Goal: Transaction & Acquisition: Book appointment/travel/reservation

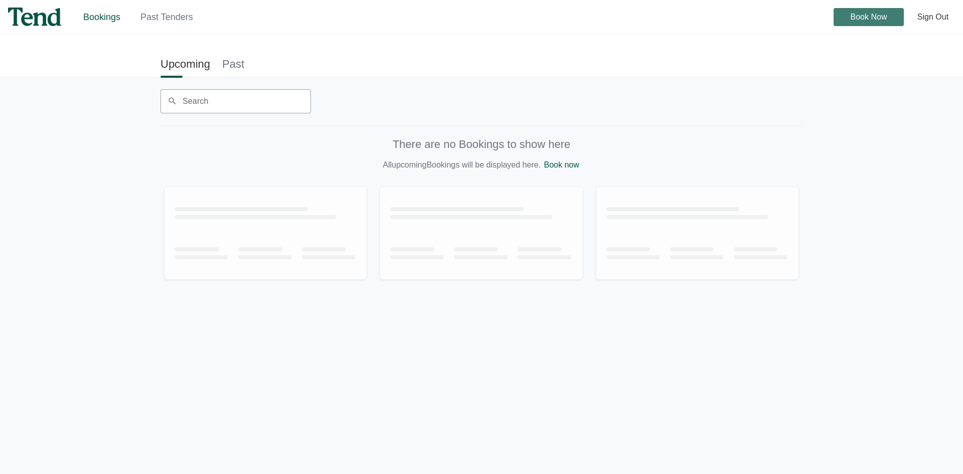
click at [860, 17] on span "Book Now" at bounding box center [869, 17] width 37 height 0
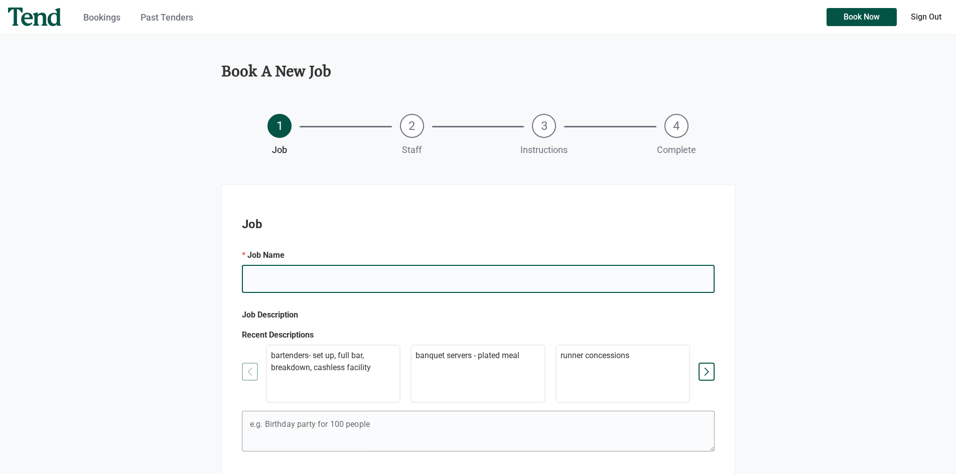
click at [266, 281] on input "e.g. Mary's Birthday" at bounding box center [478, 279] width 473 height 28
click at [276, 277] on input "J & V'S" at bounding box center [478, 279] width 473 height 28
type input "J & V's Wedding"
click at [325, 373] on p "bartenders- set up, full bar, breakdown, cashless facility" at bounding box center [333, 362] width 125 height 24
type textarea "bartenders- set up, full bar, breakdown, cashless facility"
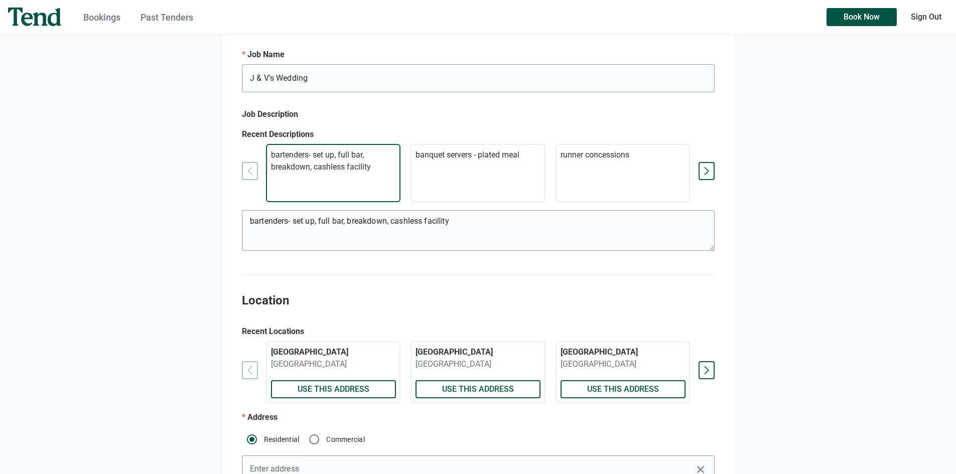
scroll to position [251, 0]
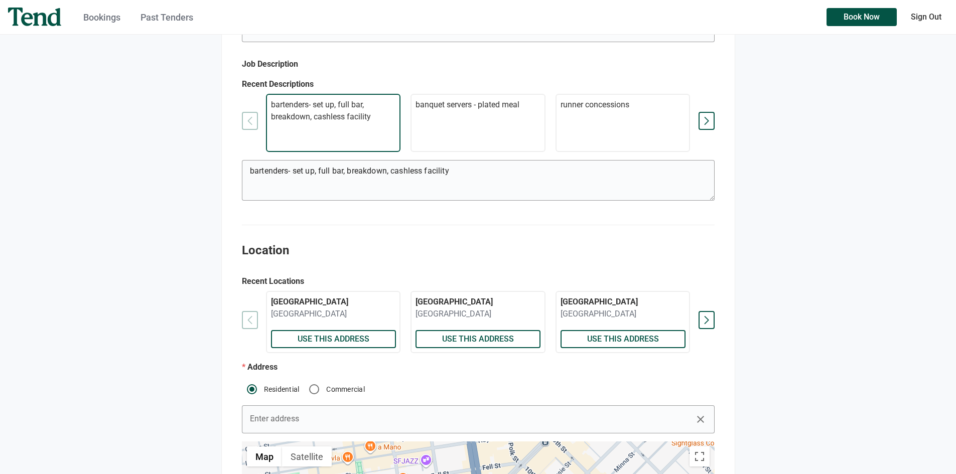
click at [346, 320] on p "[GEOGRAPHIC_DATA]" at bounding box center [333, 314] width 125 height 12
radio input "false"
radio input "true"
type input "[GEOGRAPHIC_DATA]"
type input "[STREET_ADDRESS]"
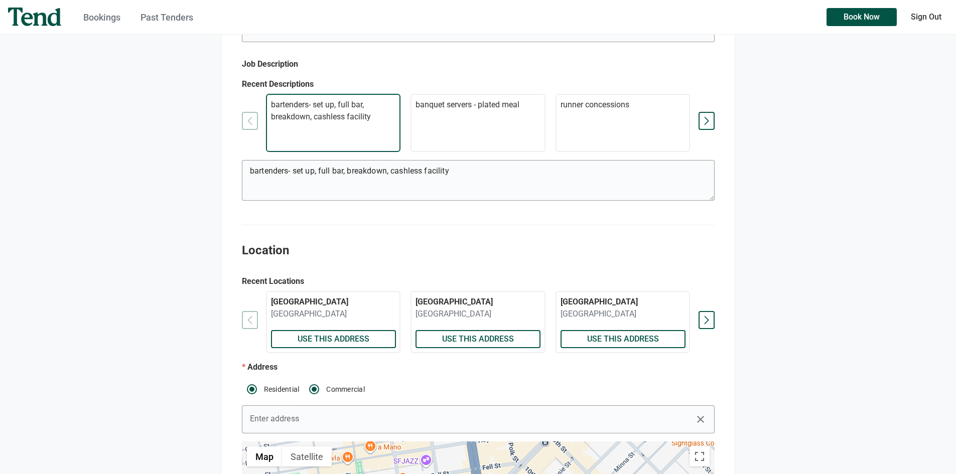
type textarea "Parking at Lot d"
checkbox input "true"
type textarea "go to security booth straight ahead to check in and get a wristband. security w…"
type input "[PERSON_NAME]"
type input "[PHONE_NUMBER]"
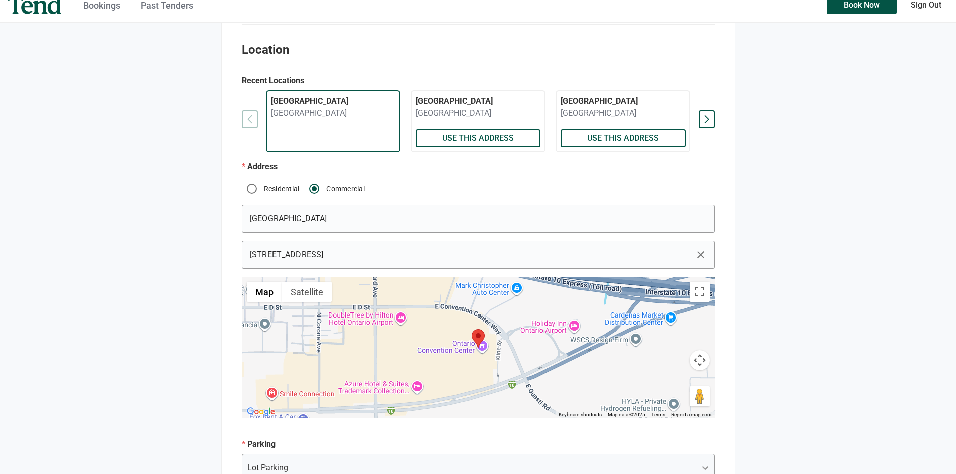
scroll to position [602, 0]
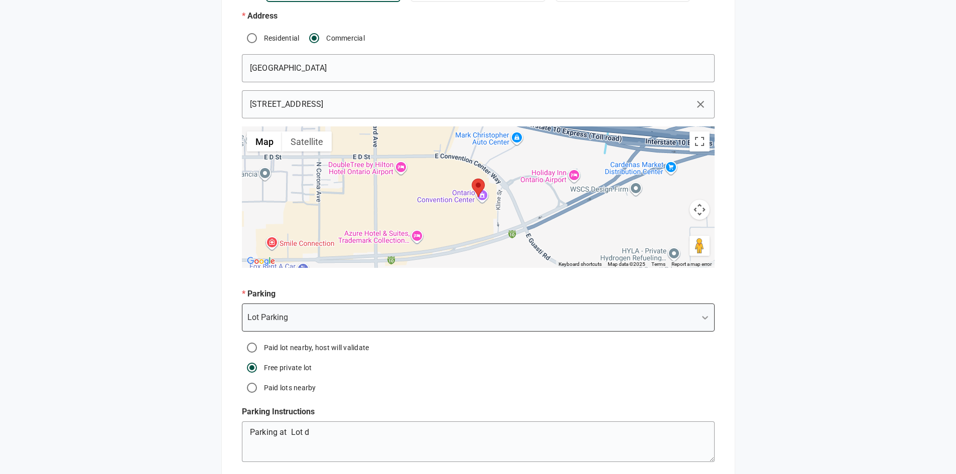
click at [701, 323] on icon at bounding box center [705, 318] width 10 height 10
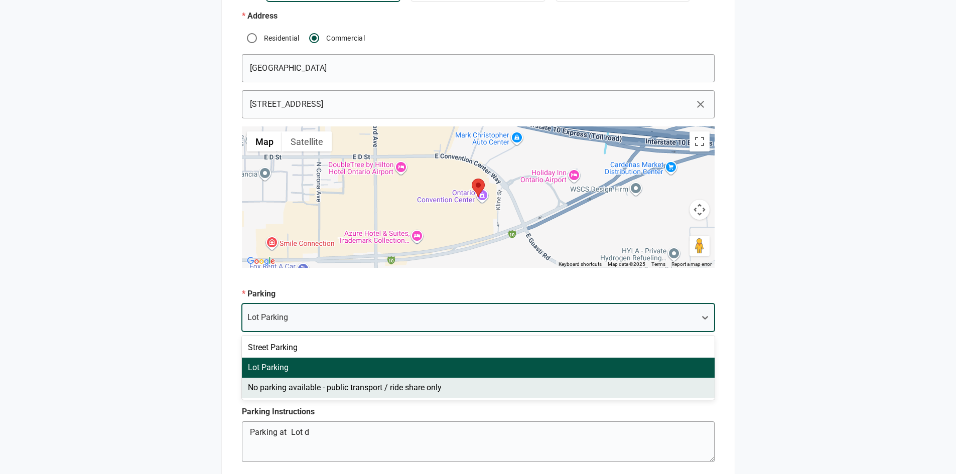
click at [624, 418] on p "Parking Instructions" at bounding box center [478, 412] width 473 height 12
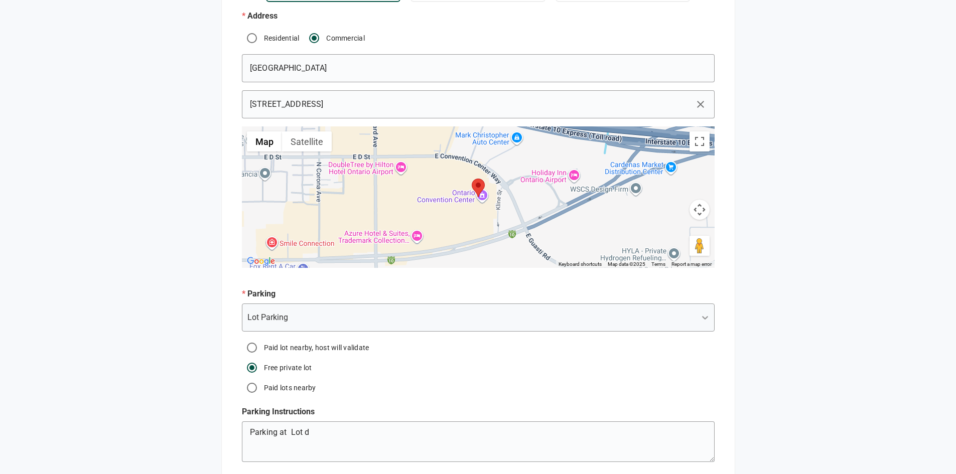
scroll to position [753, 0]
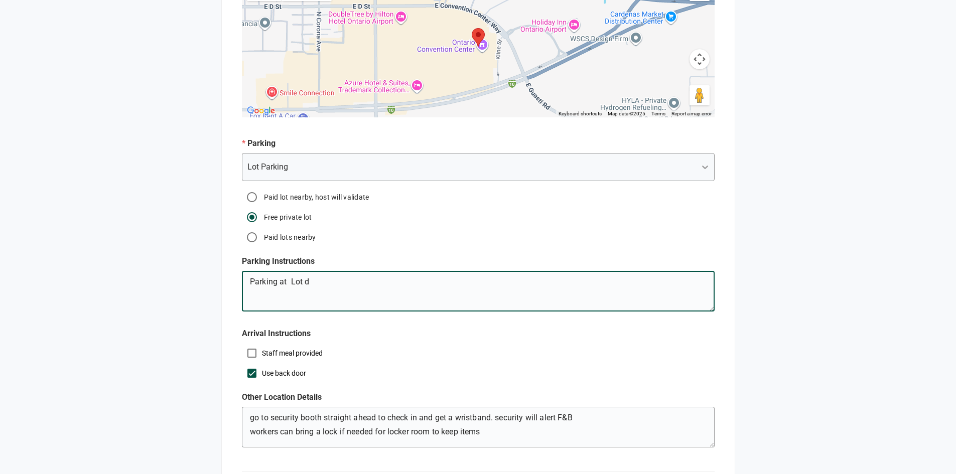
click at [313, 293] on textarea "Parking at Lot d" at bounding box center [478, 293] width 472 height 36
type textarea "Parking at [GEOGRAPHIC_DATA]"
click at [451, 363] on div "Staff meal provided" at bounding box center [478, 353] width 473 height 20
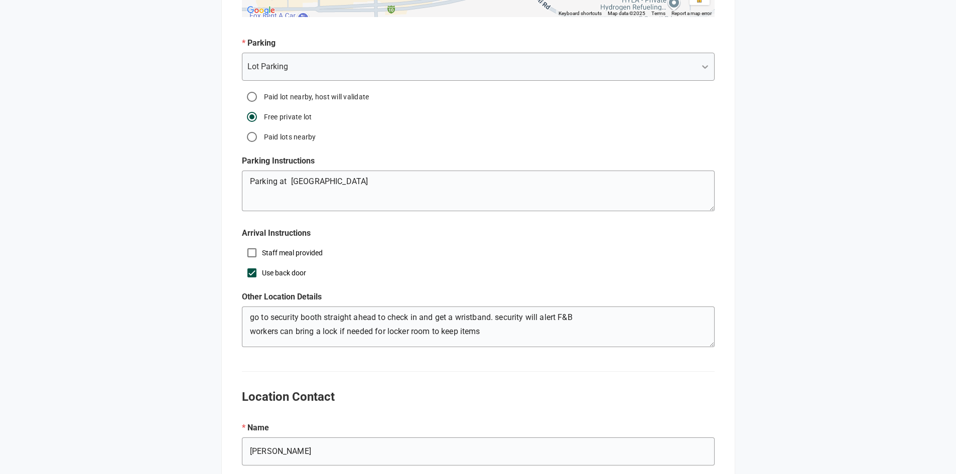
scroll to position [953, 0]
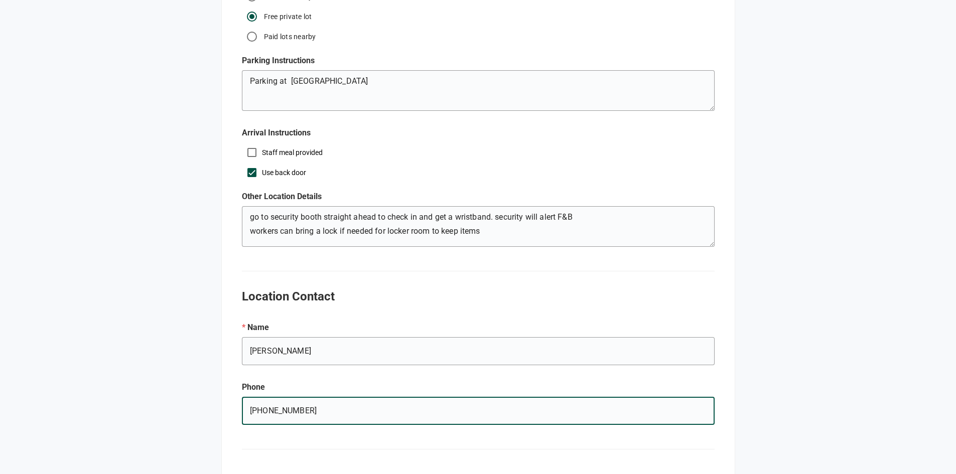
drag, startPoint x: 305, startPoint y: 422, endPoint x: 236, endPoint y: 423, distance: 68.7
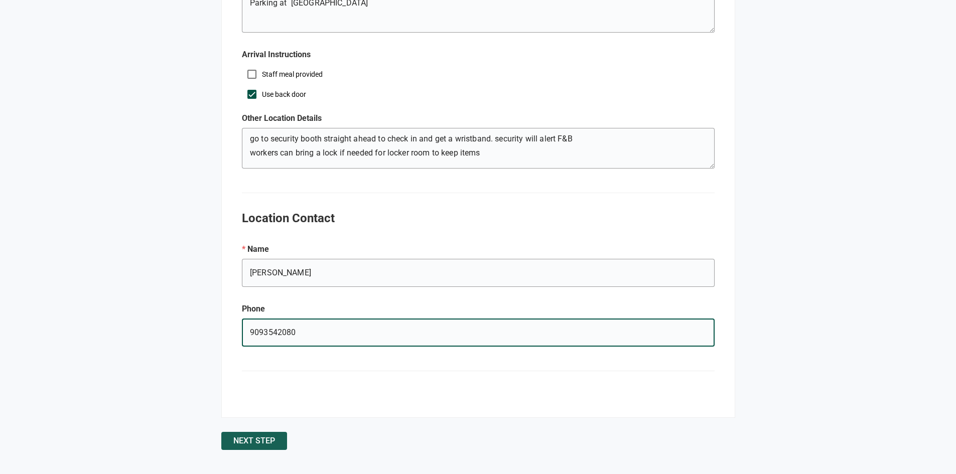
type input "9093542080"
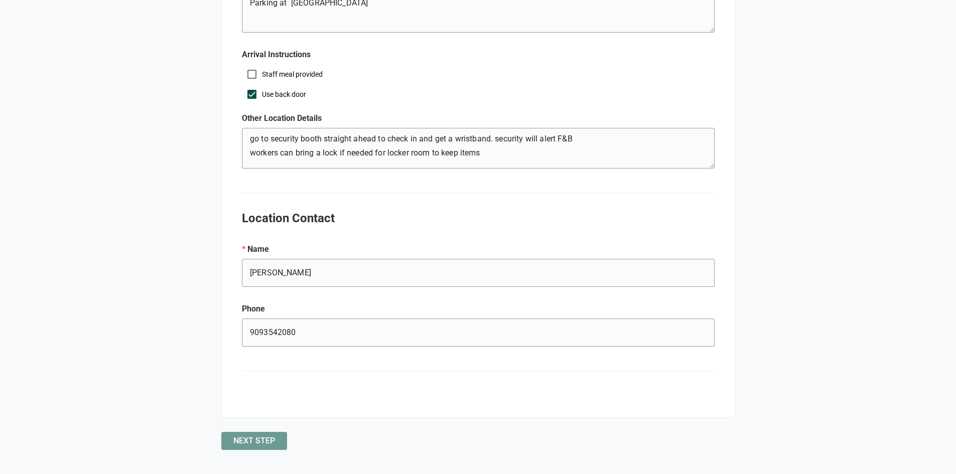
click at [265, 441] on span "Next Step" at bounding box center [254, 441] width 42 height 0
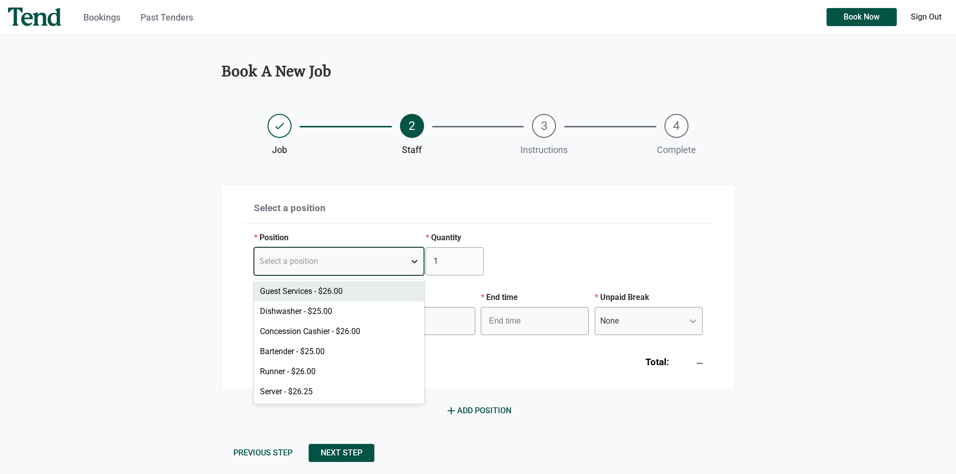
click at [413, 263] on icon at bounding box center [414, 261] width 10 height 10
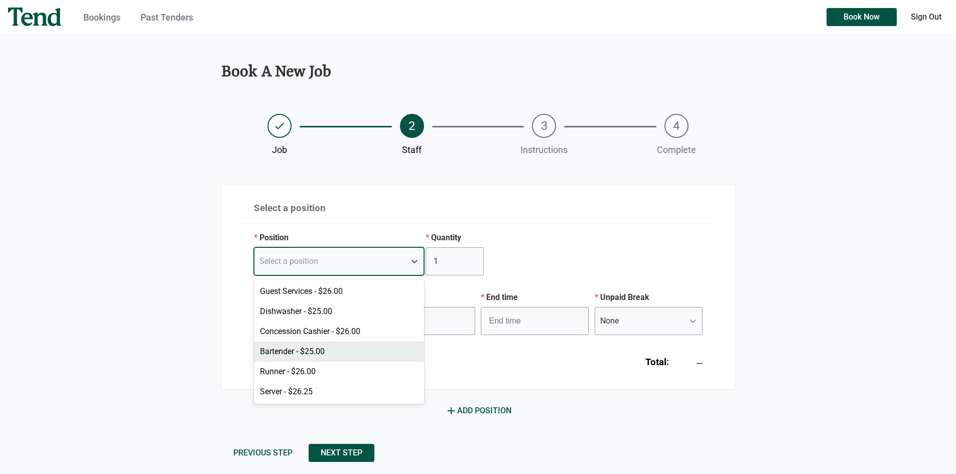
click at [310, 350] on div "Bartender - $25.00" at bounding box center [339, 352] width 171 height 20
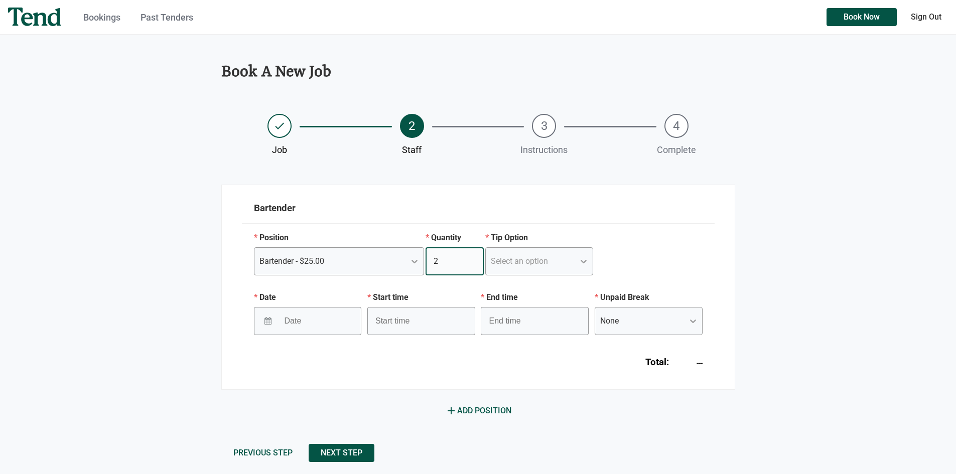
type input "2"
click at [472, 259] on input "2" at bounding box center [454, 261] width 58 height 28
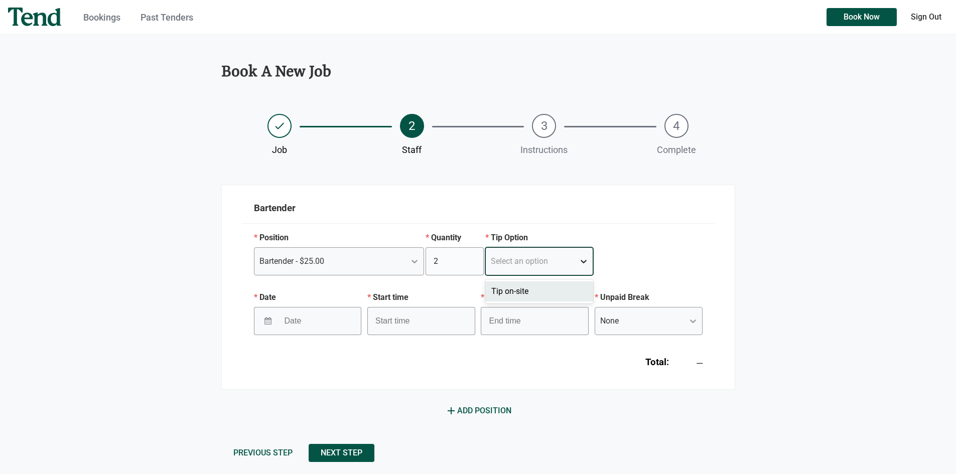
click at [583, 260] on icon at bounding box center [583, 261] width 10 height 10
click at [556, 295] on div "Tip on-site" at bounding box center [539, 291] width 108 height 20
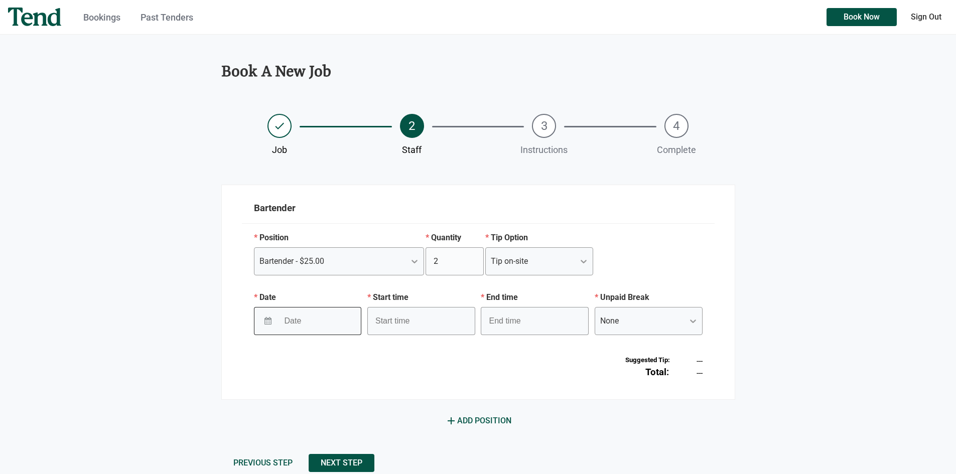
click at [266, 320] on icon "button" at bounding box center [267, 321] width 7 height 8
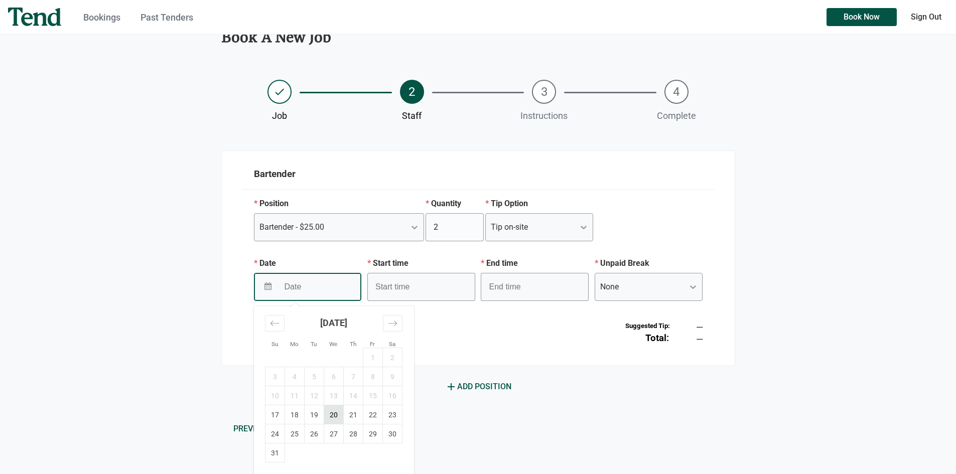
click at [332, 416] on td "20" at bounding box center [334, 414] width 20 height 19
type input "[DATE]"
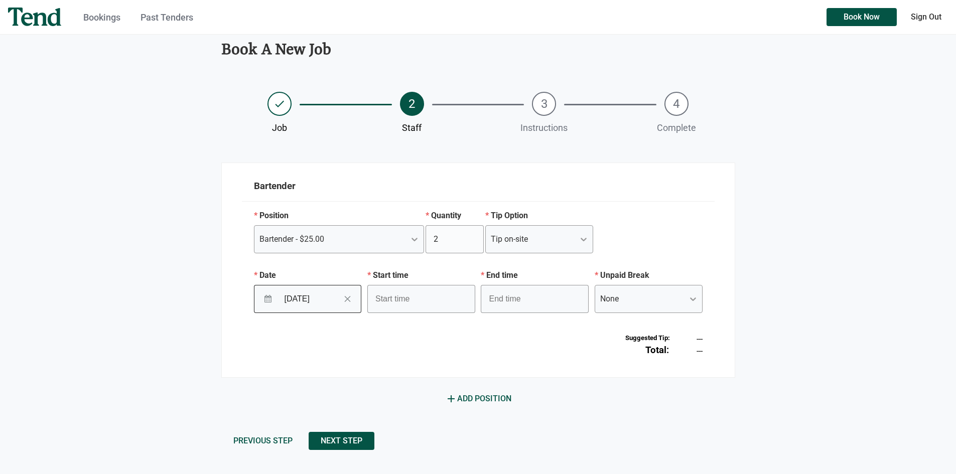
scroll to position [22, 0]
click at [403, 302] on input "text" at bounding box center [421, 299] width 108 height 28
click at [380, 320] on li "06" at bounding box center [382, 318] width 28 height 12
click at [412, 318] on li "00" at bounding box center [409, 318] width 27 height 12
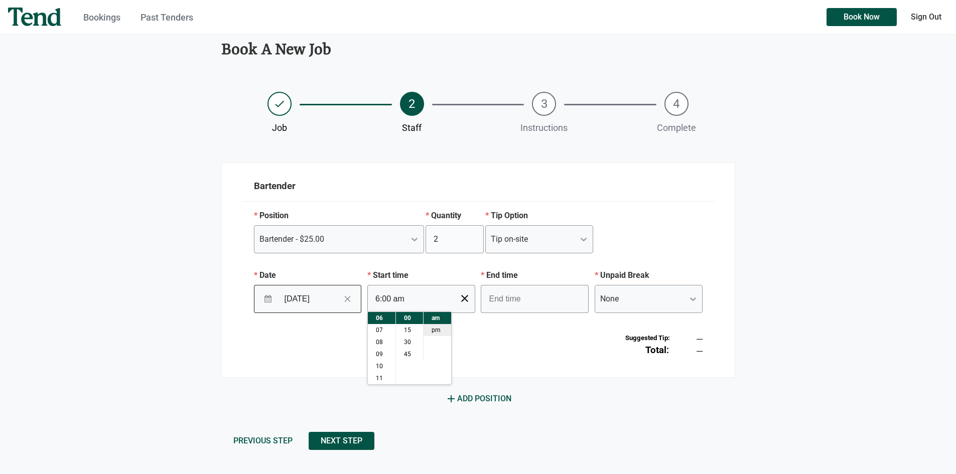
click at [434, 329] on li "pm" at bounding box center [437, 330] width 28 height 12
type input "6:00 pm"
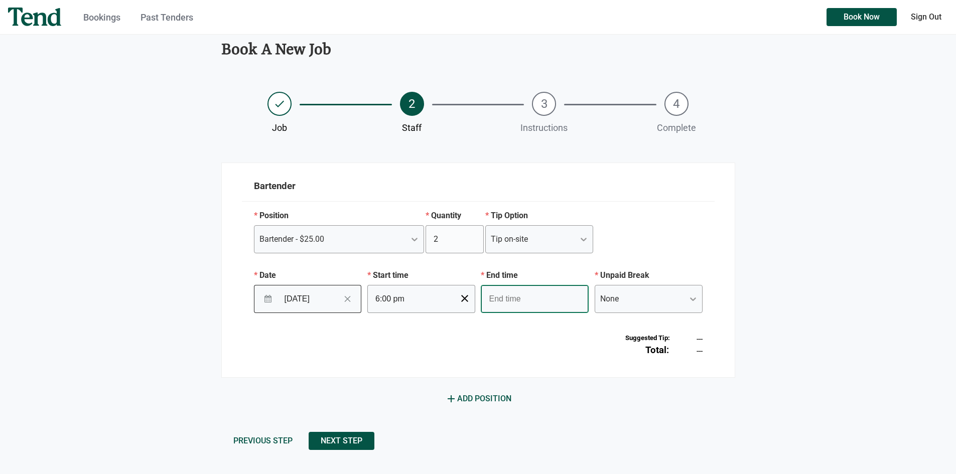
click at [497, 297] on input "text" at bounding box center [535, 299] width 108 height 28
click at [496, 342] on li "02" at bounding box center [495, 342] width 28 height 12
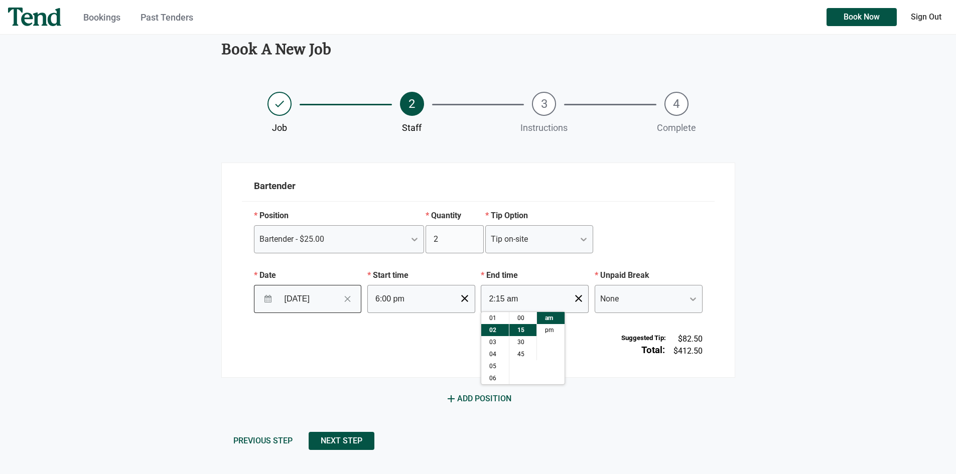
scroll to position [24, 0]
click at [527, 317] on li "00" at bounding box center [522, 318] width 27 height 12
type input "2:00 am"
click at [545, 317] on li "am" at bounding box center [551, 318] width 28 height 12
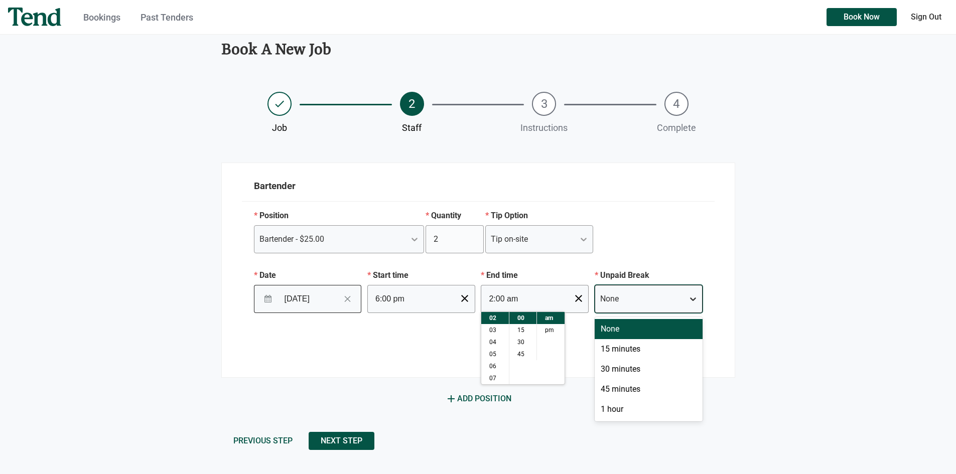
click at [686, 298] on div at bounding box center [693, 299] width 18 height 18
click at [633, 371] on div "30 minutes" at bounding box center [649, 369] width 108 height 20
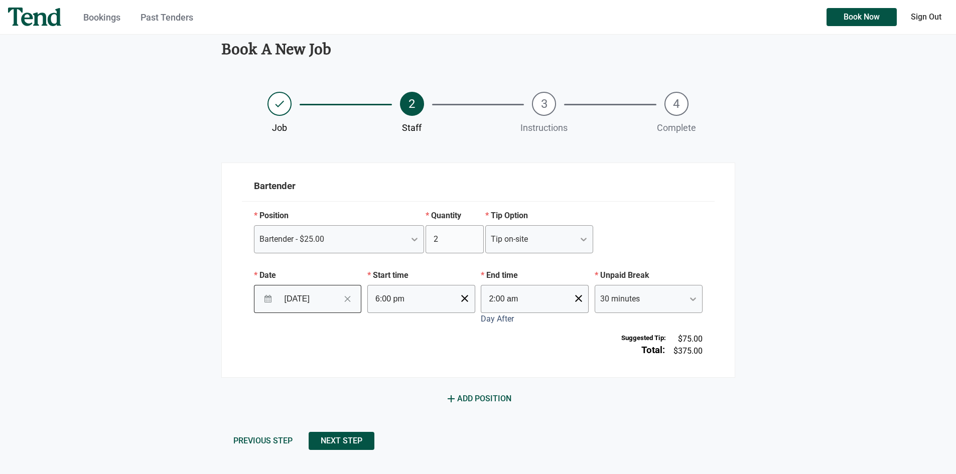
click at [392, 349] on div "Suggested Tip: Total: $75.00 $375.00" at bounding box center [478, 341] width 473 height 56
click at [348, 446] on button "Next Step" at bounding box center [342, 441] width 66 height 18
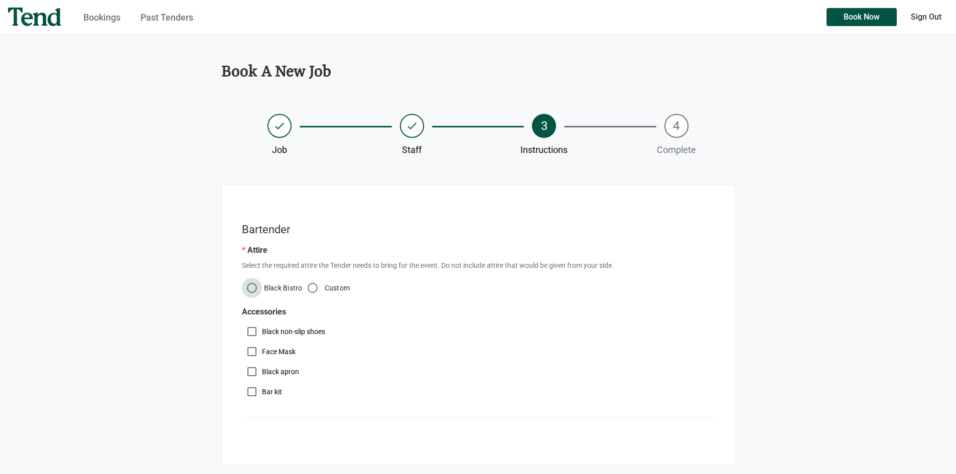
click at [249, 289] on input "Black Bistro" at bounding box center [252, 288] width 20 height 20
radio input "true"
click at [250, 335] on input "Black non-slip shoes" at bounding box center [252, 332] width 20 height 20
checkbox input "true"
click at [250, 374] on input "Black apron" at bounding box center [252, 372] width 20 height 20
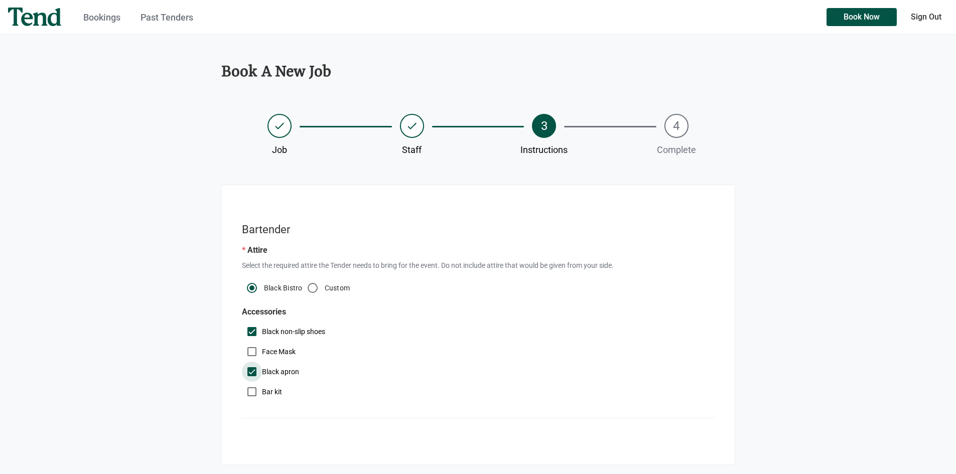
click at [250, 373] on input "Black apron" at bounding box center [252, 372] width 20 height 20
checkbox input "false"
click at [254, 389] on input "Bar kit" at bounding box center [252, 392] width 20 height 20
checkbox input "true"
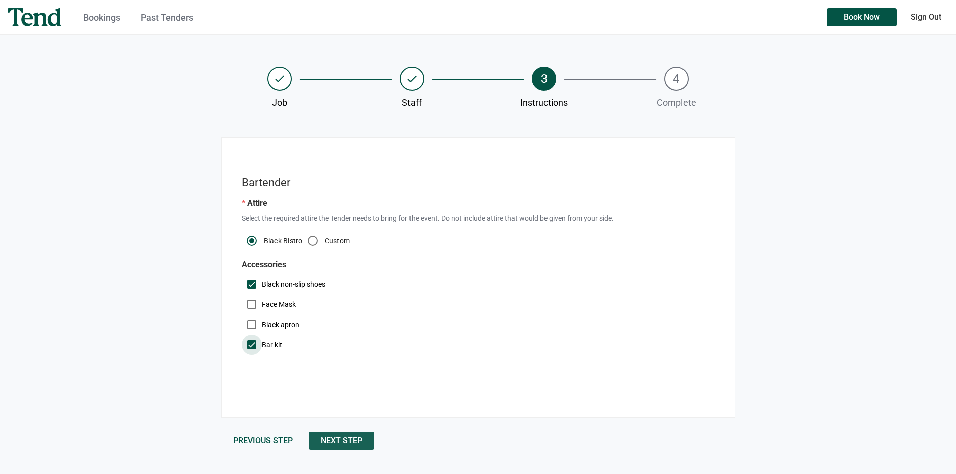
click at [341, 446] on button "Next Step" at bounding box center [342, 441] width 66 height 18
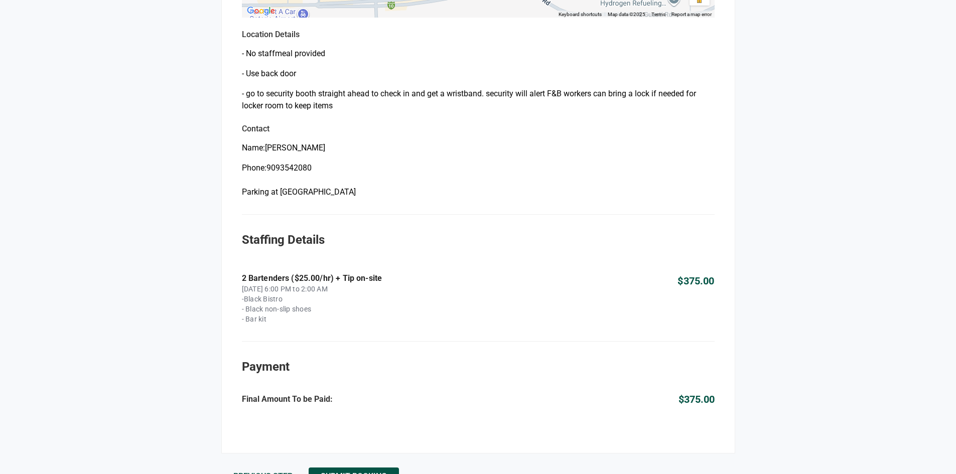
scroll to position [539, 0]
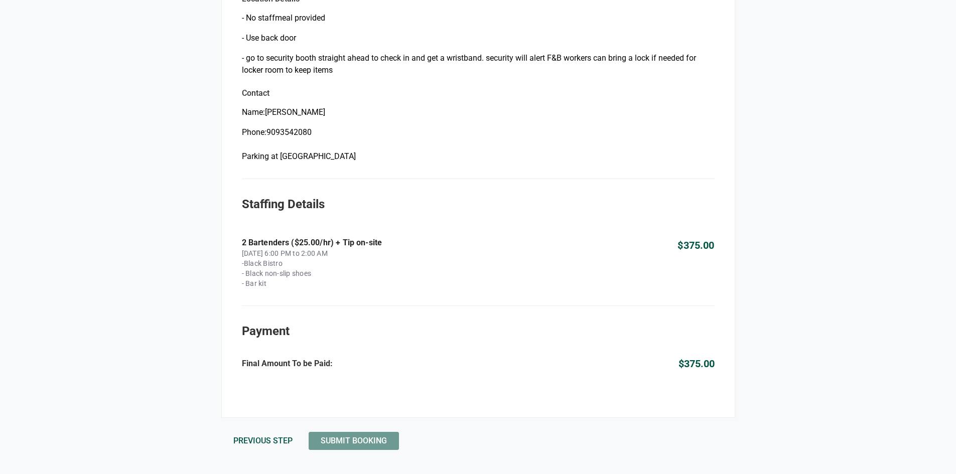
click at [376, 441] on span "Submit Booking" at bounding box center [354, 441] width 66 height 0
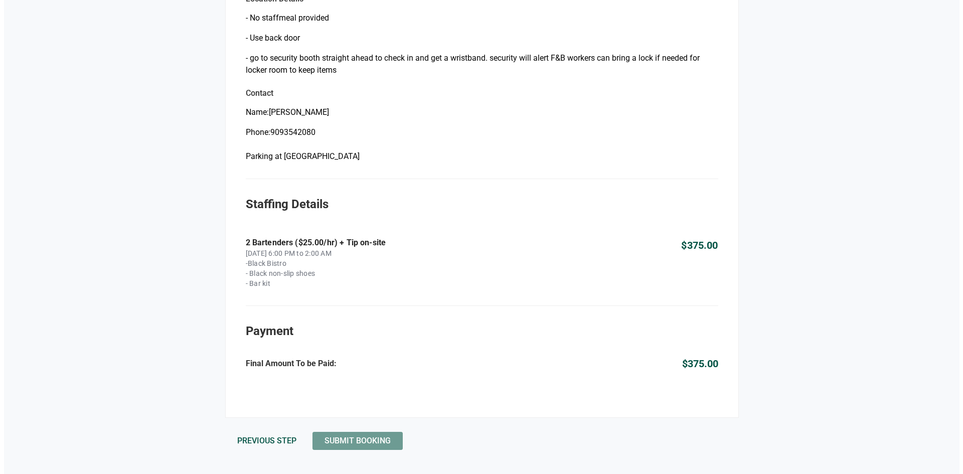
scroll to position [0, 0]
